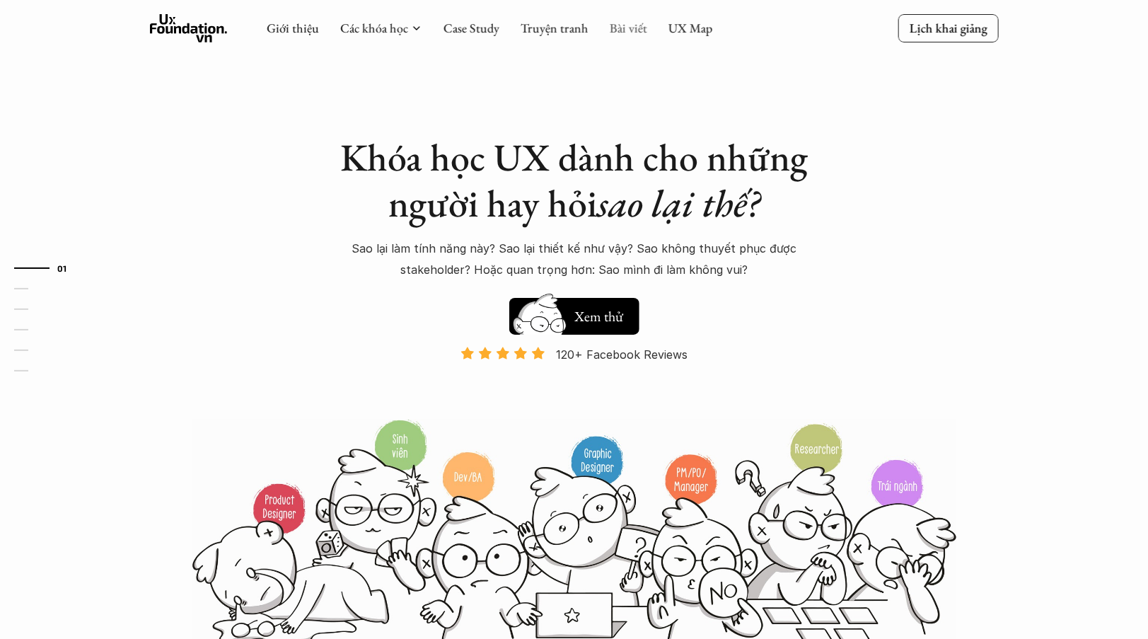
click at [633, 26] on link "Bài viết" at bounding box center [629, 28] width 38 height 16
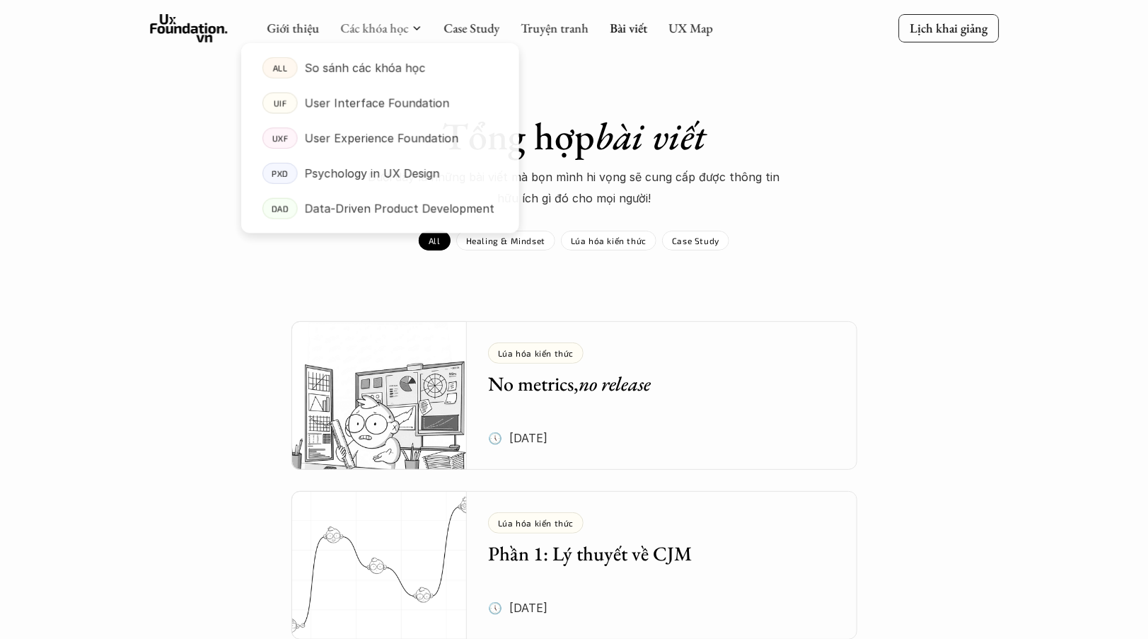
click at [394, 36] on div at bounding box center [380, 128] width 279 height 214
click at [375, 171] on p "Psychology in UX Design" at bounding box center [372, 173] width 136 height 21
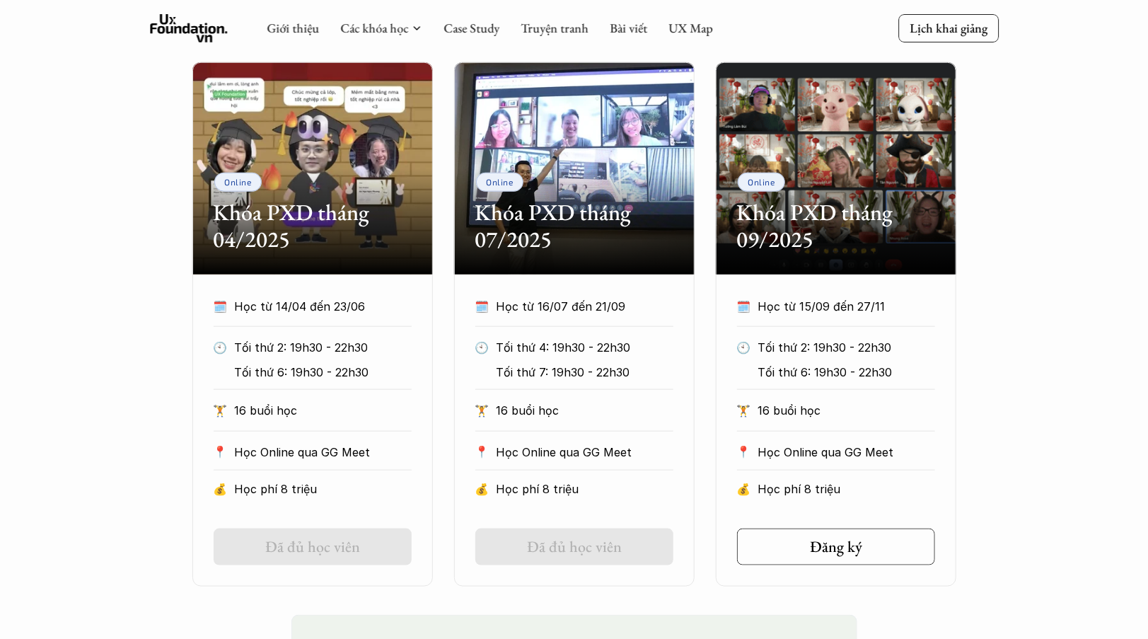
scroll to position [637, 0]
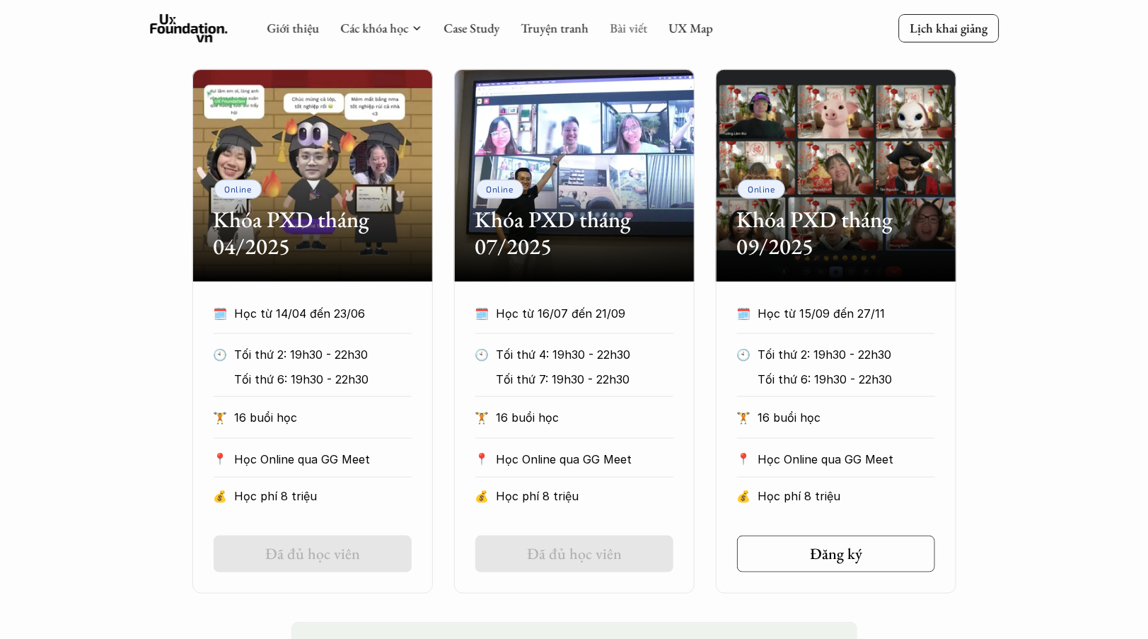
click at [618, 27] on link "Bài viết" at bounding box center [629, 28] width 38 height 16
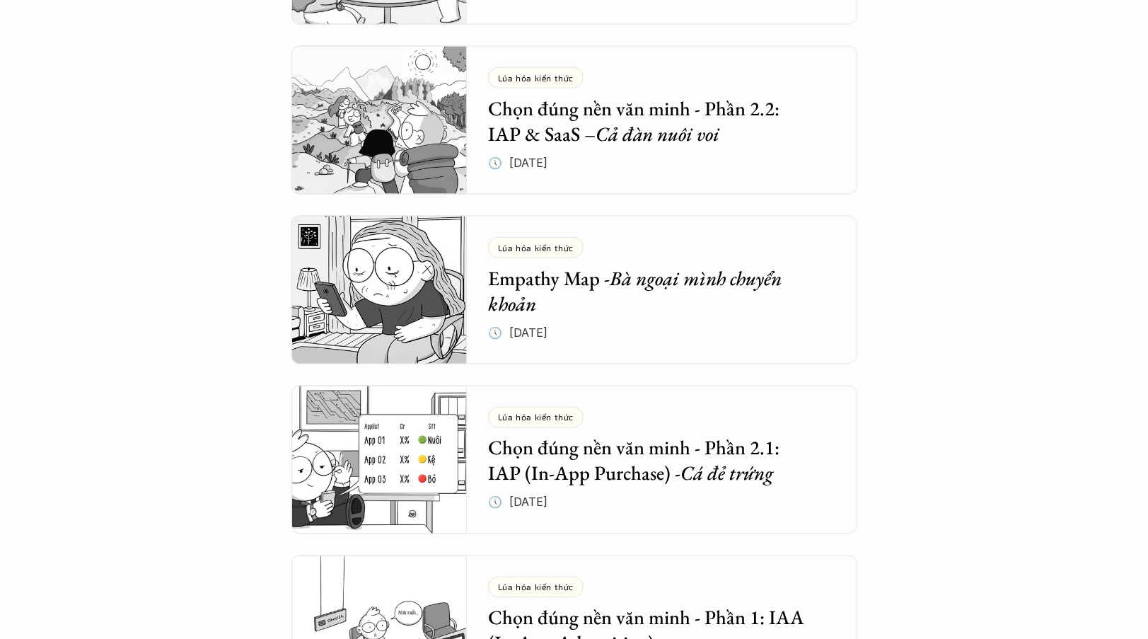
scroll to position [1132, 0]
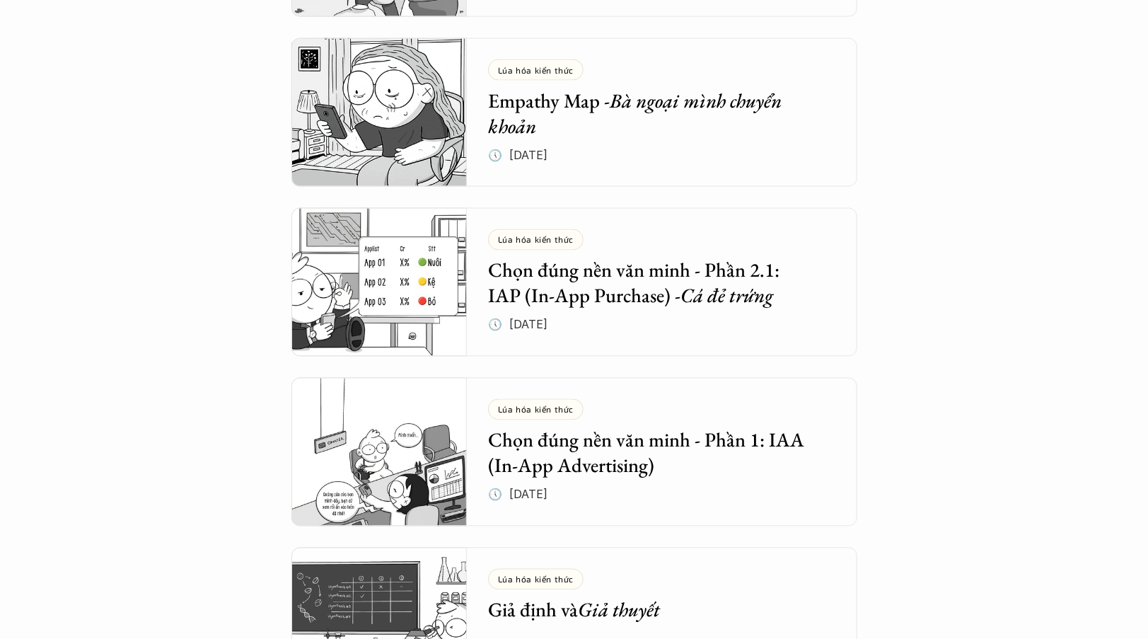
click at [672, 440] on h5 "Chọn đúng nền văn minh - Phần 1: IAA (In-App Advertising)" at bounding box center [651, 453] width 327 height 52
